Goal: Subscribe to service/newsletter

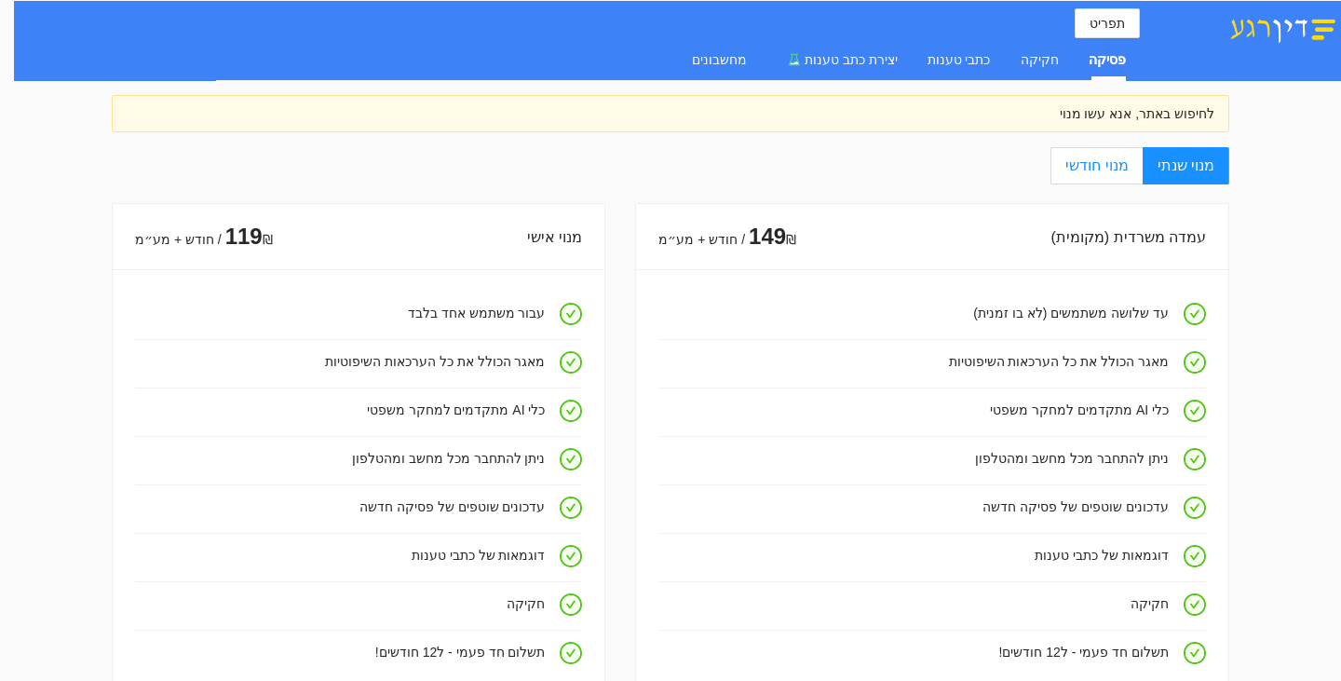
click at [1136, 174] on label "מנוי חודשי" at bounding box center [1095, 165] width 91 height 37
click at [1140, 168] on input "מנוי חודשי" at bounding box center [1141, 167] width 2 height 2
radio input "true"
radio input "false"
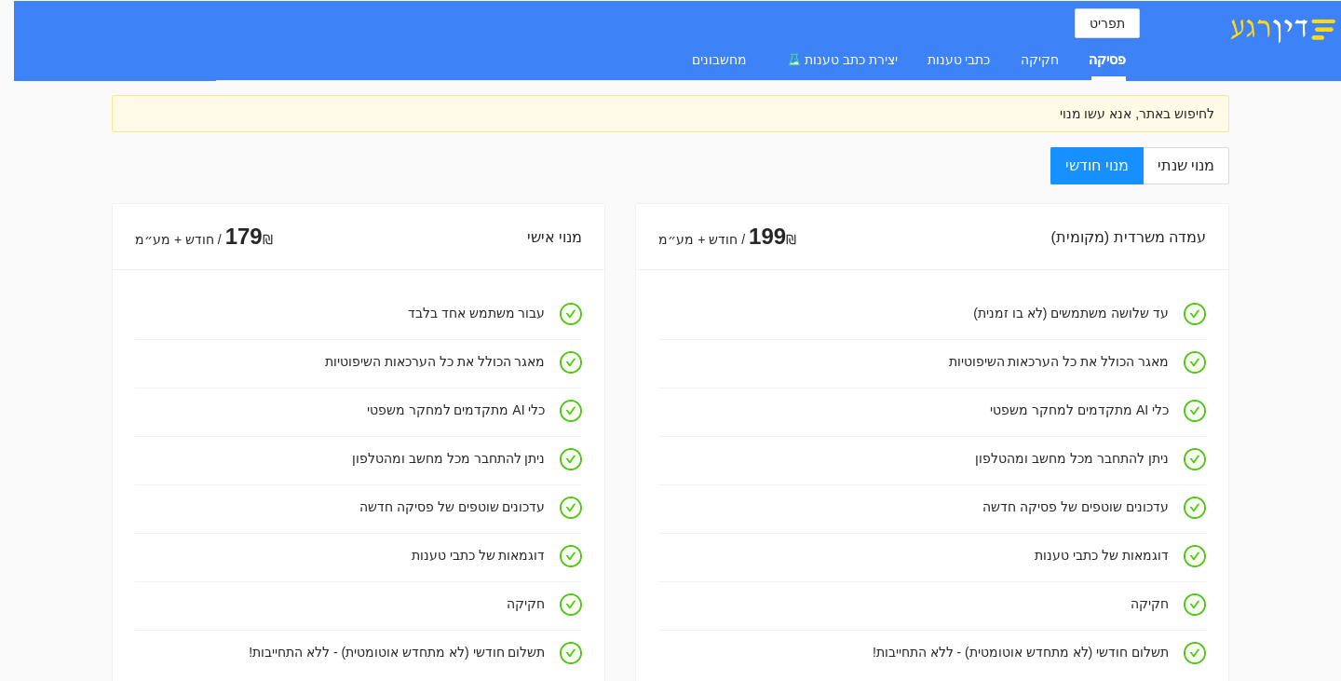
click at [1273, 32] on img at bounding box center [1282, 28] width 116 height 32
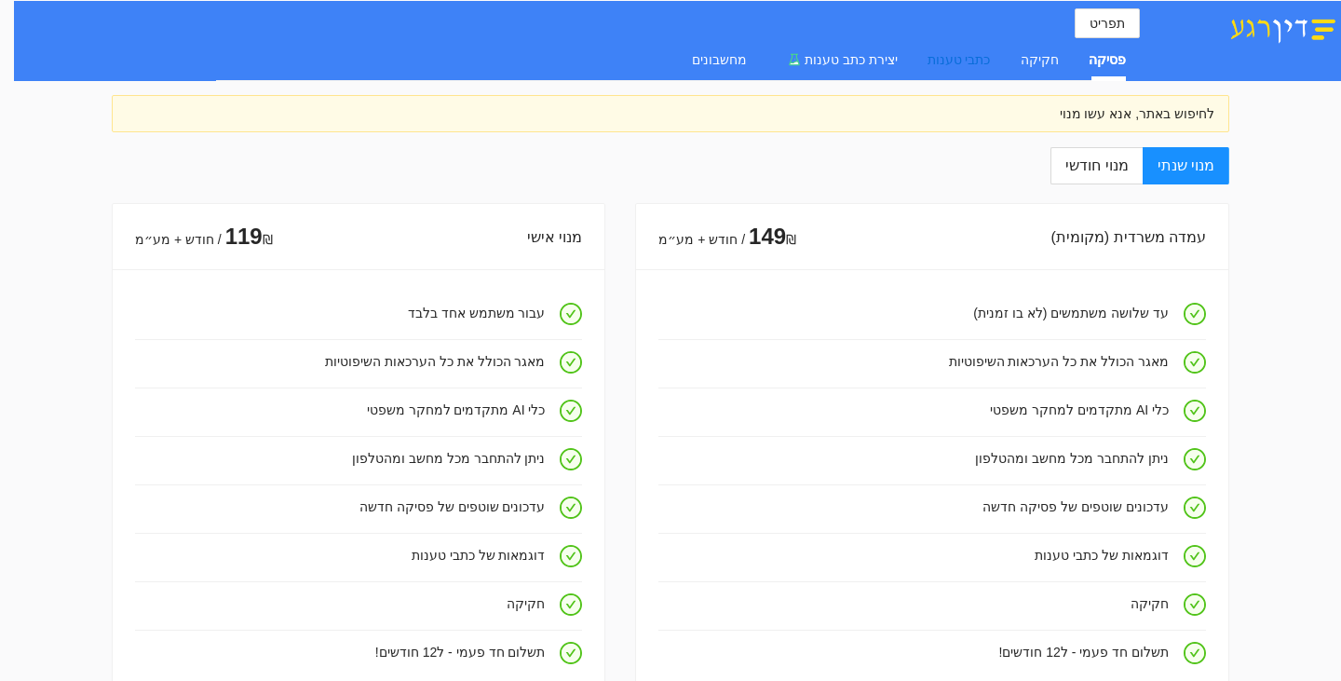
click at [991, 55] on div "כתבי טענות" at bounding box center [958, 59] width 63 height 20
click at [926, 60] on div "פסיקה חקיקה כתבי טענות יצירת כתב טענות מחשבונים" at bounding box center [894, 59] width 464 height 43
click at [888, 63] on span "יצירת כתב טענות" at bounding box center [850, 59] width 93 height 15
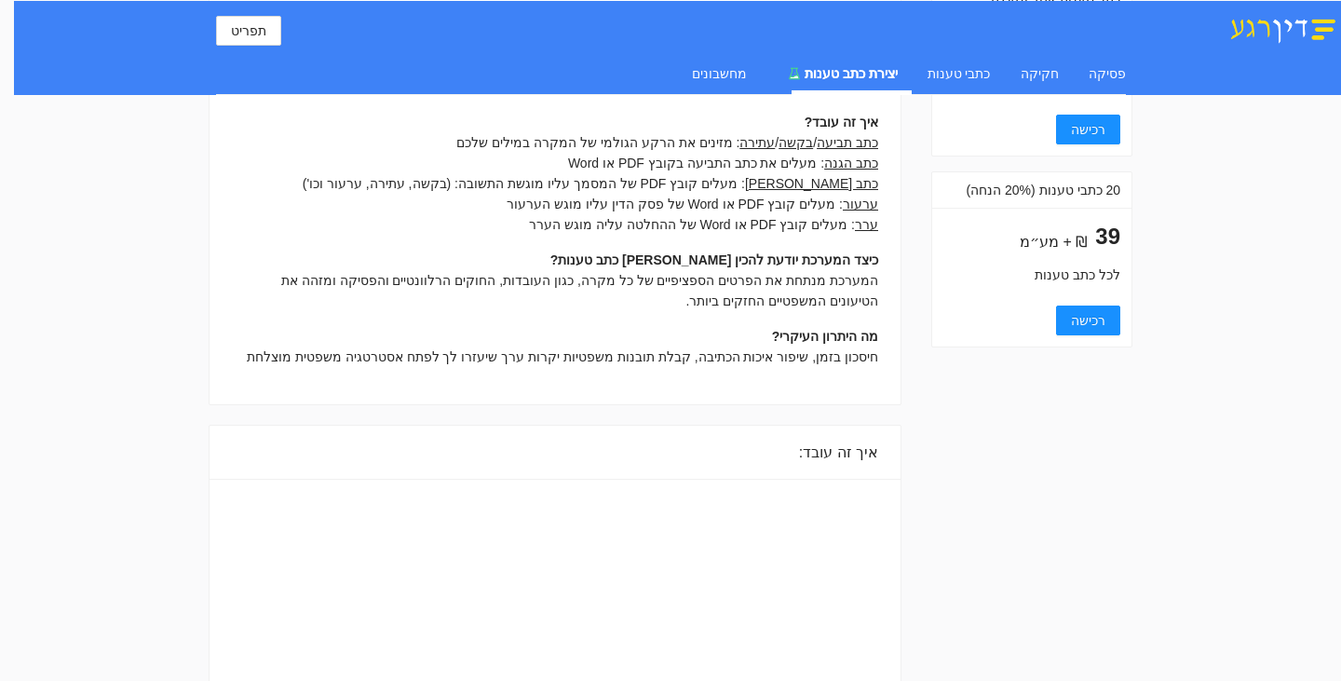
scroll to position [381, 0]
